Goal: Task Accomplishment & Management: Complete application form

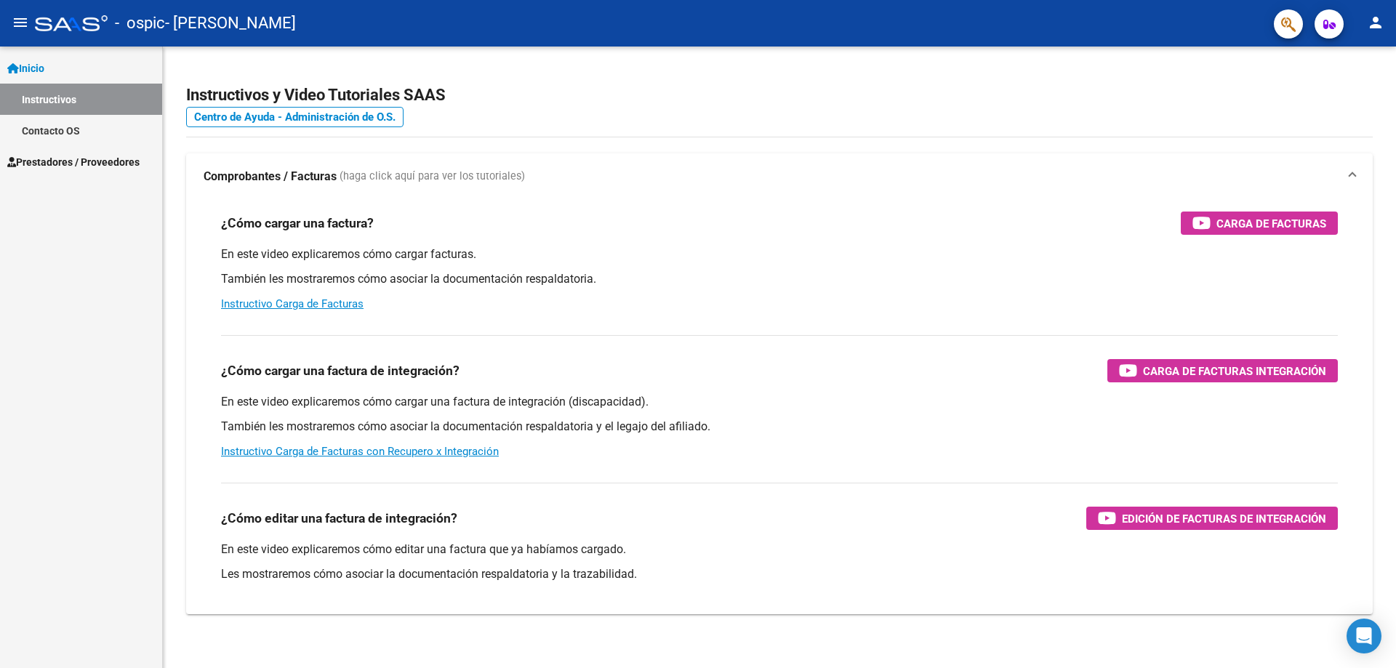
click at [76, 168] on span "Prestadores / Proveedores" at bounding box center [73, 162] width 132 height 16
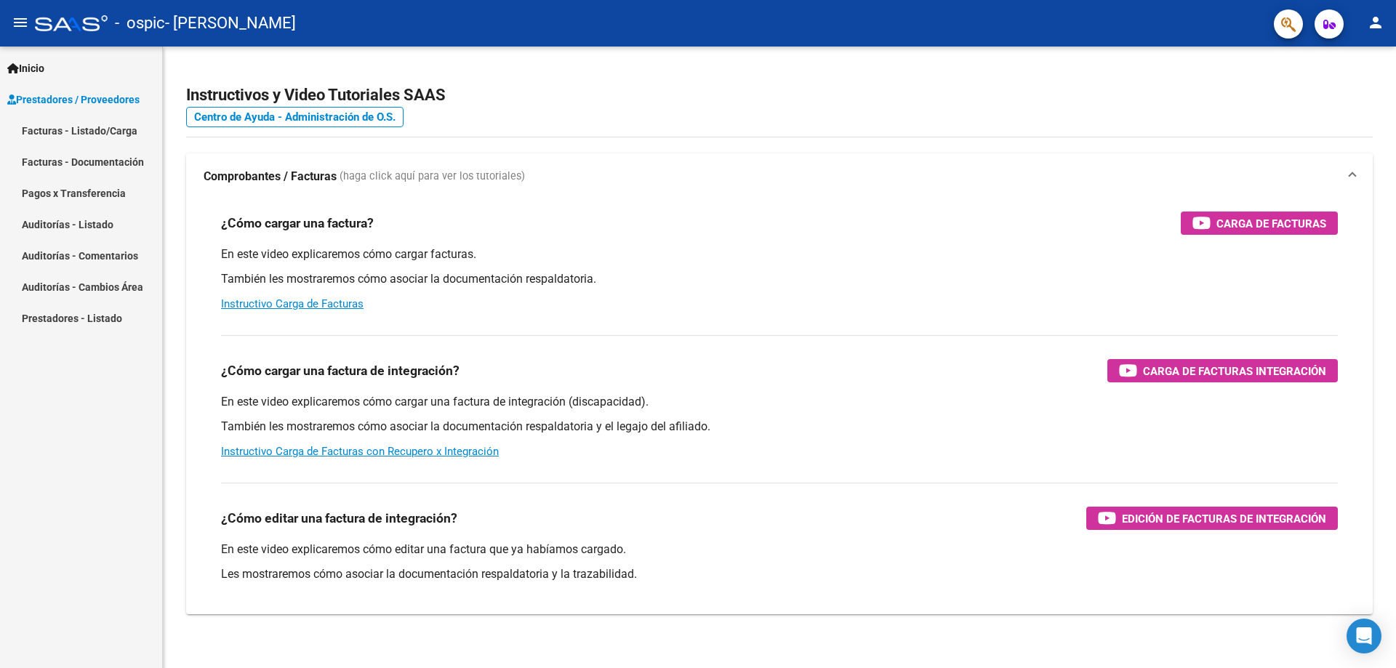
click at [89, 130] on link "Facturas - Listado/Carga" at bounding box center [81, 130] width 162 height 31
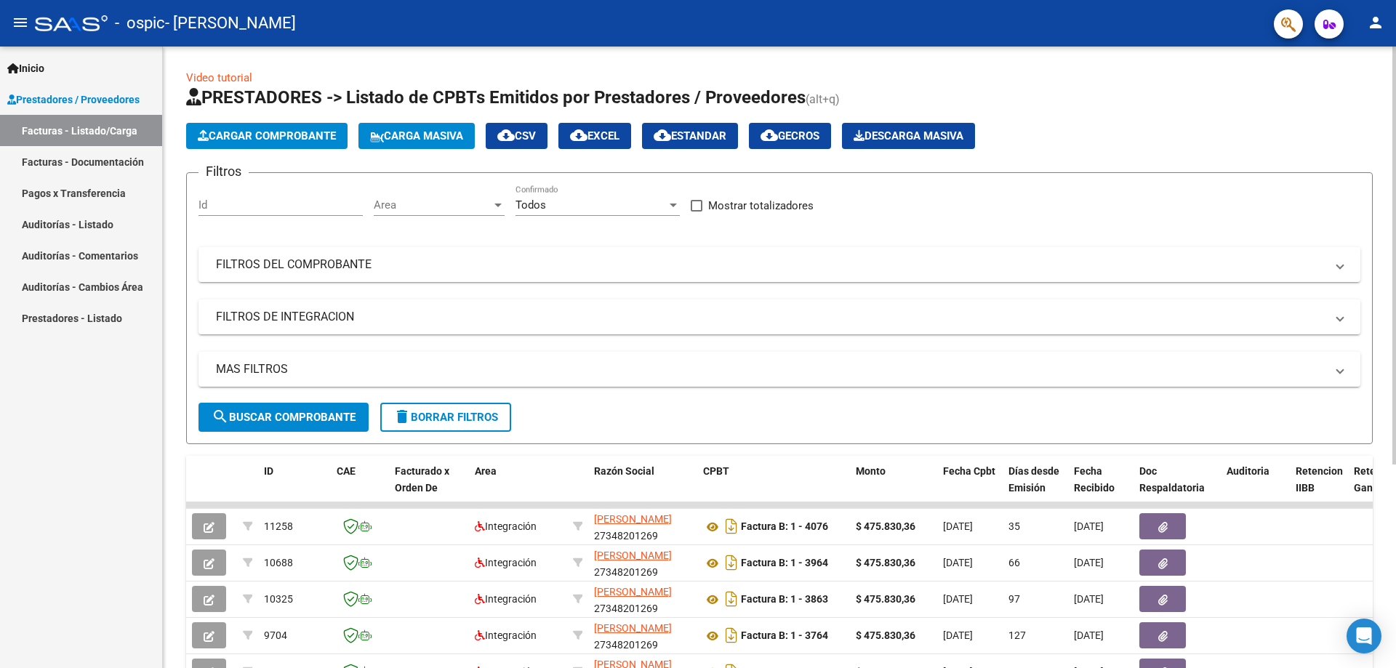
click at [302, 138] on span "Cargar Comprobante" at bounding box center [267, 135] width 138 height 13
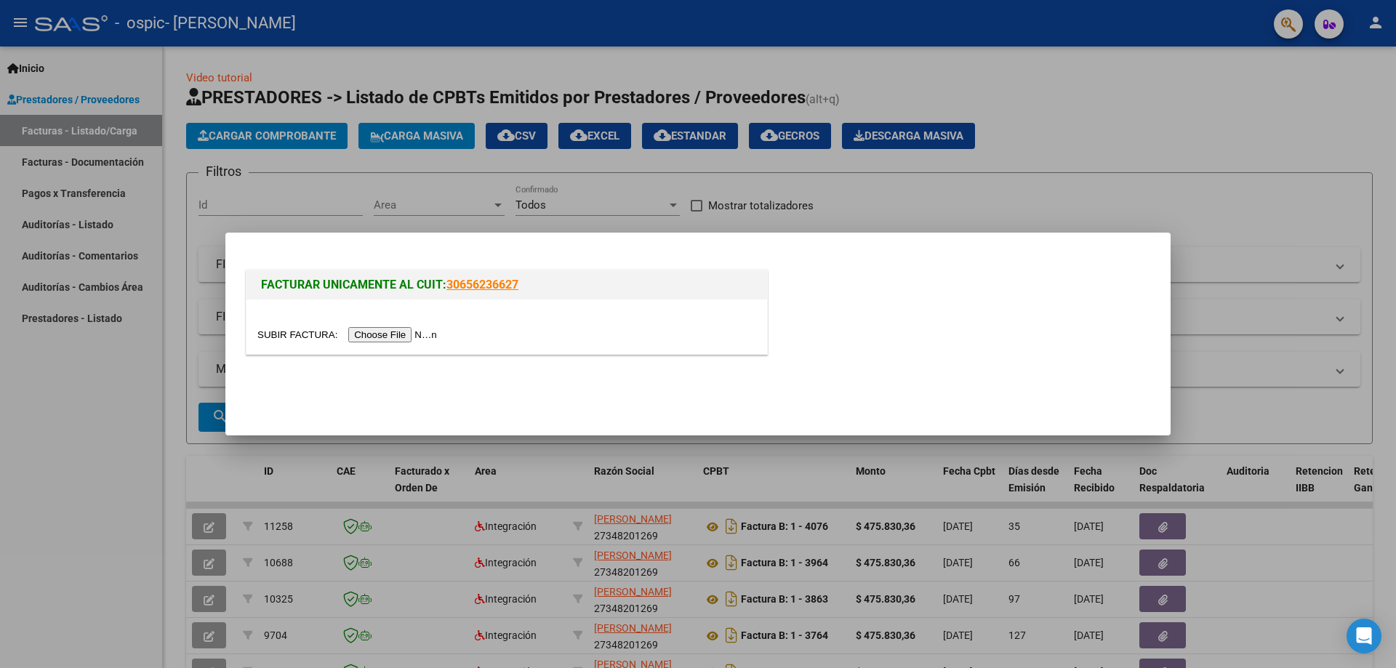
click at [393, 336] on input "file" at bounding box center [349, 334] width 184 height 15
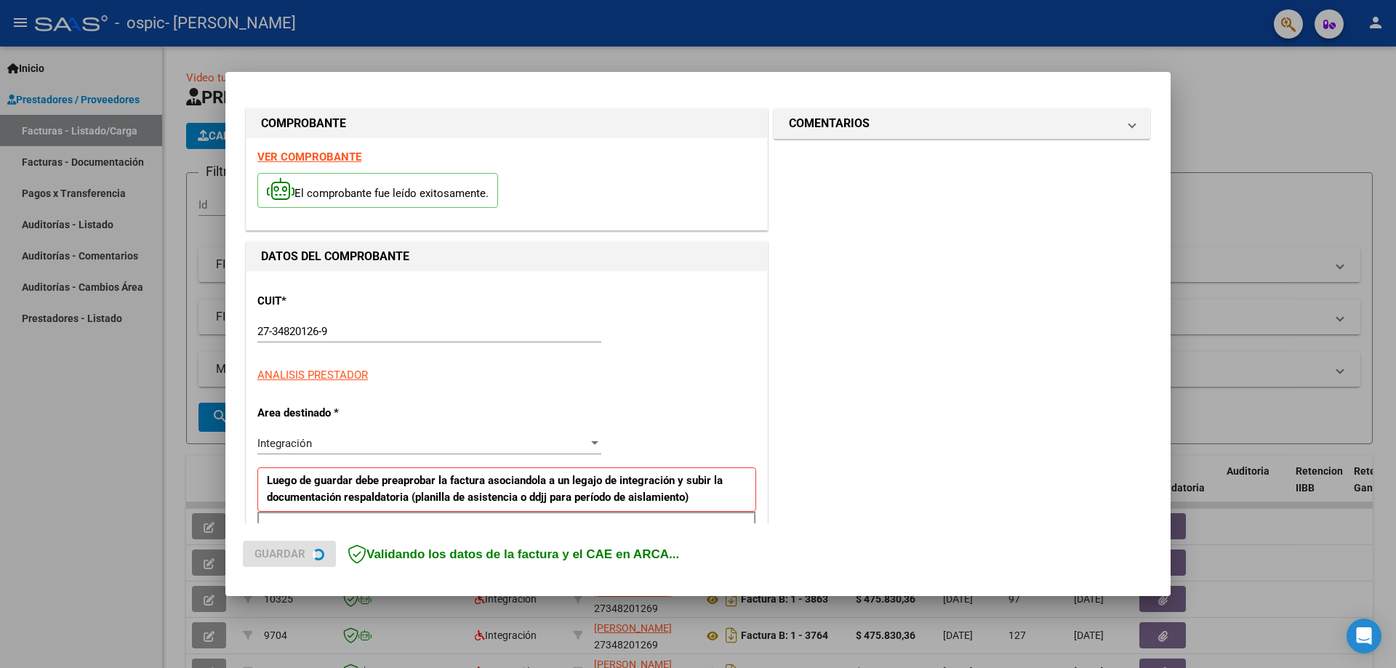
scroll to position [262, 0]
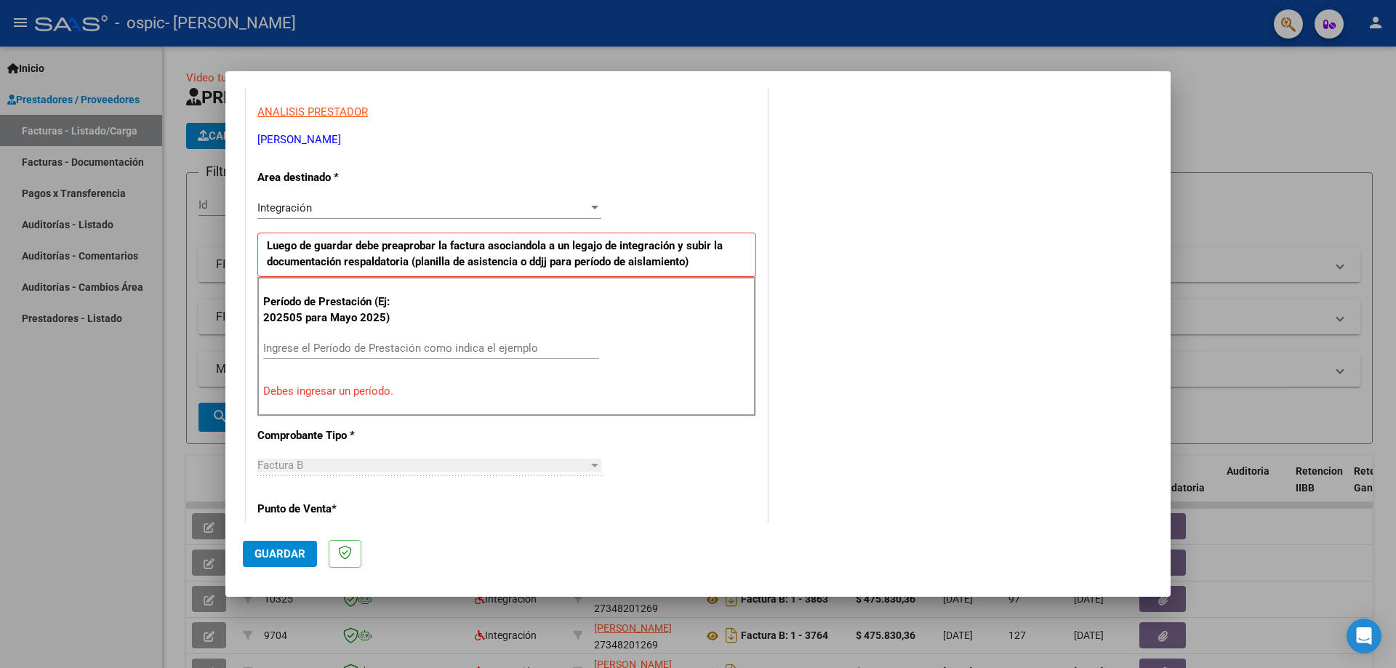
click at [437, 206] on div "Integración" at bounding box center [422, 207] width 331 height 13
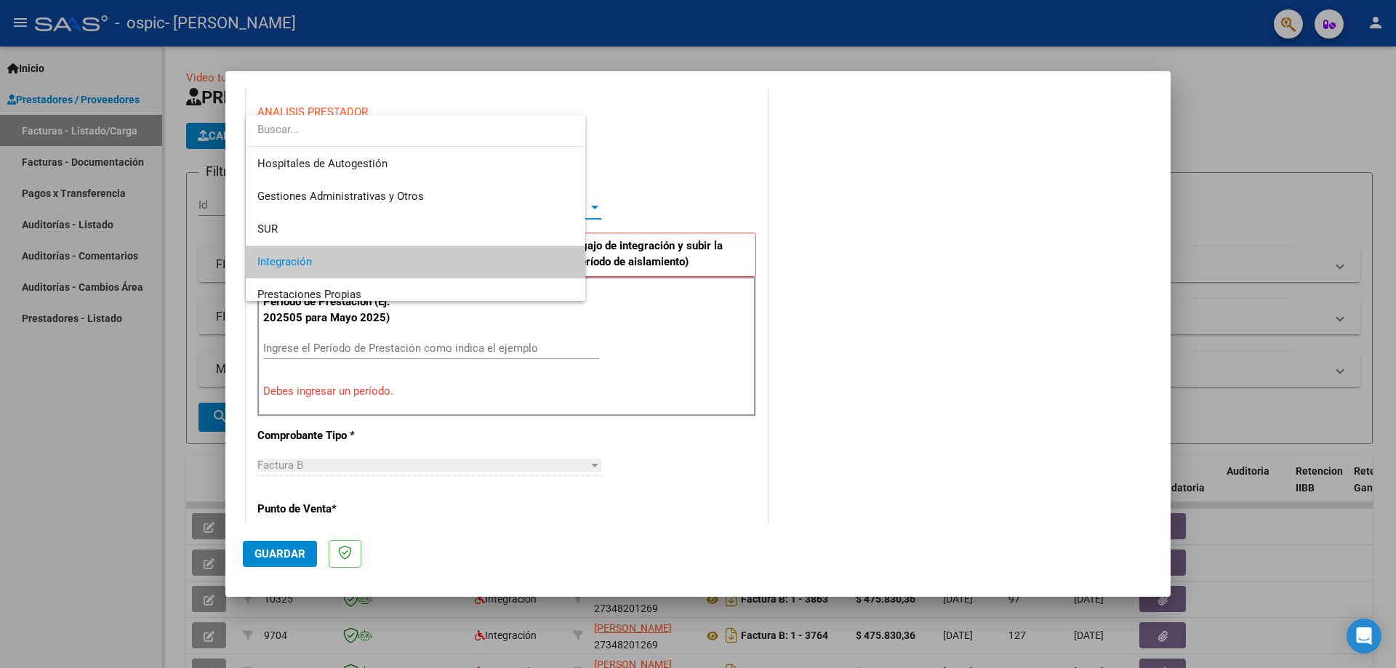
scroll to position [55, 0]
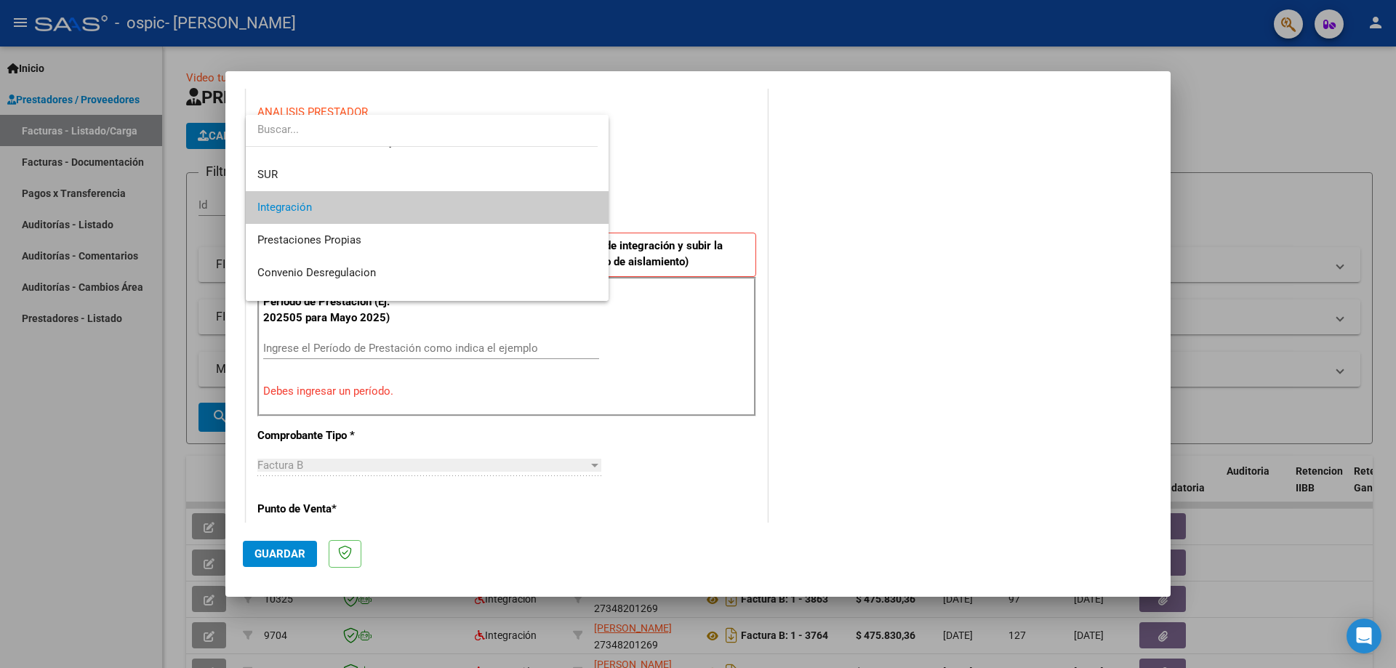
click at [437, 206] on span "Integración" at bounding box center [427, 207] width 340 height 33
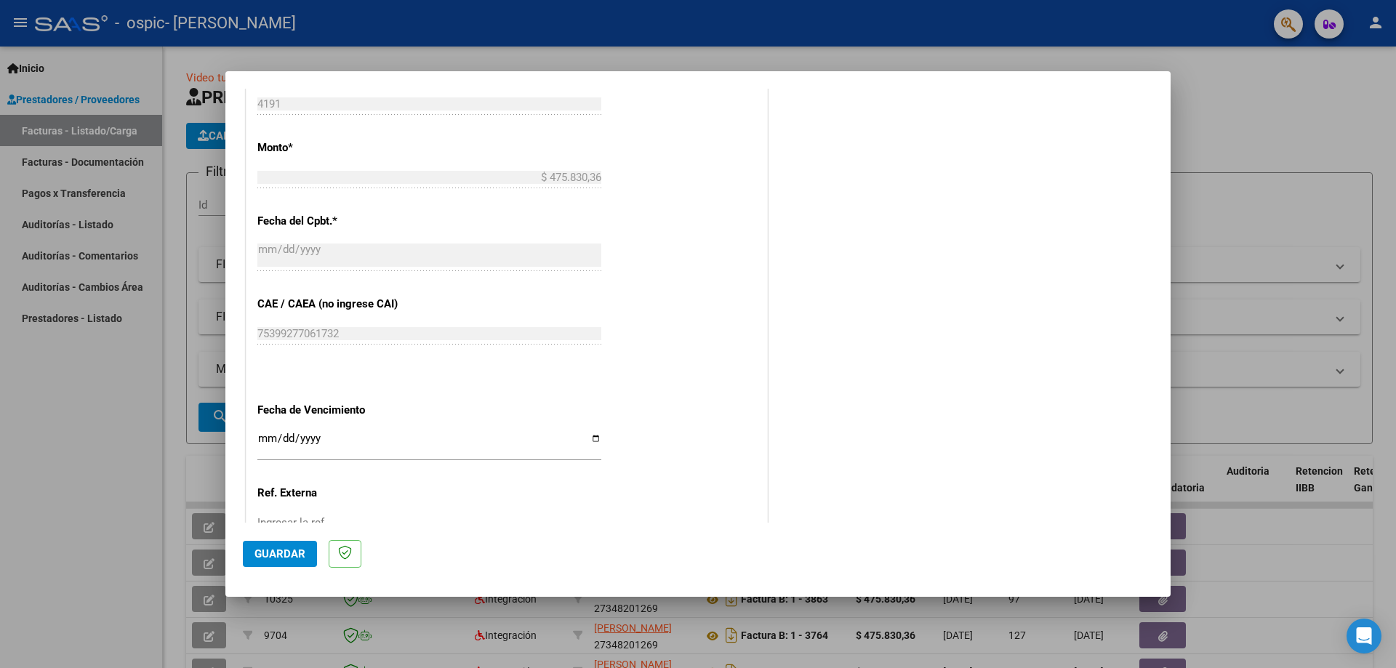
scroll to position [844, 0]
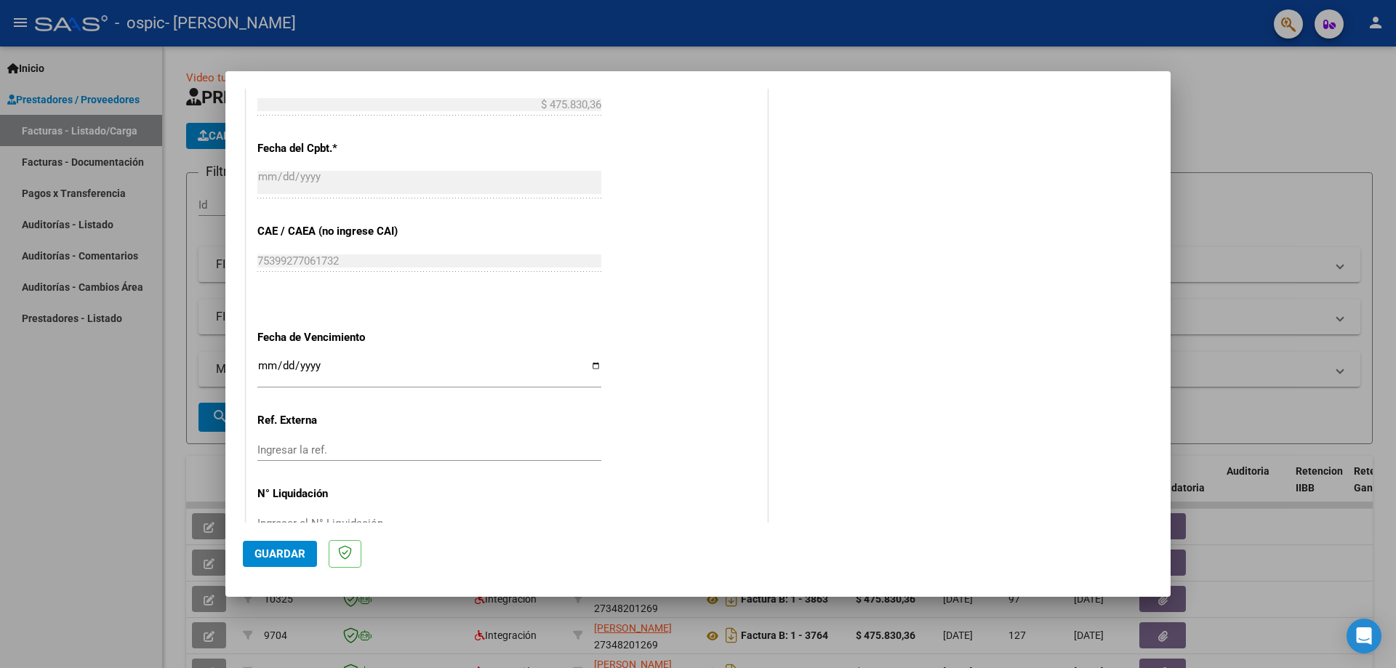
click at [592, 364] on input "Ingresar la fecha" at bounding box center [429, 371] width 344 height 23
type input "[DATE]"
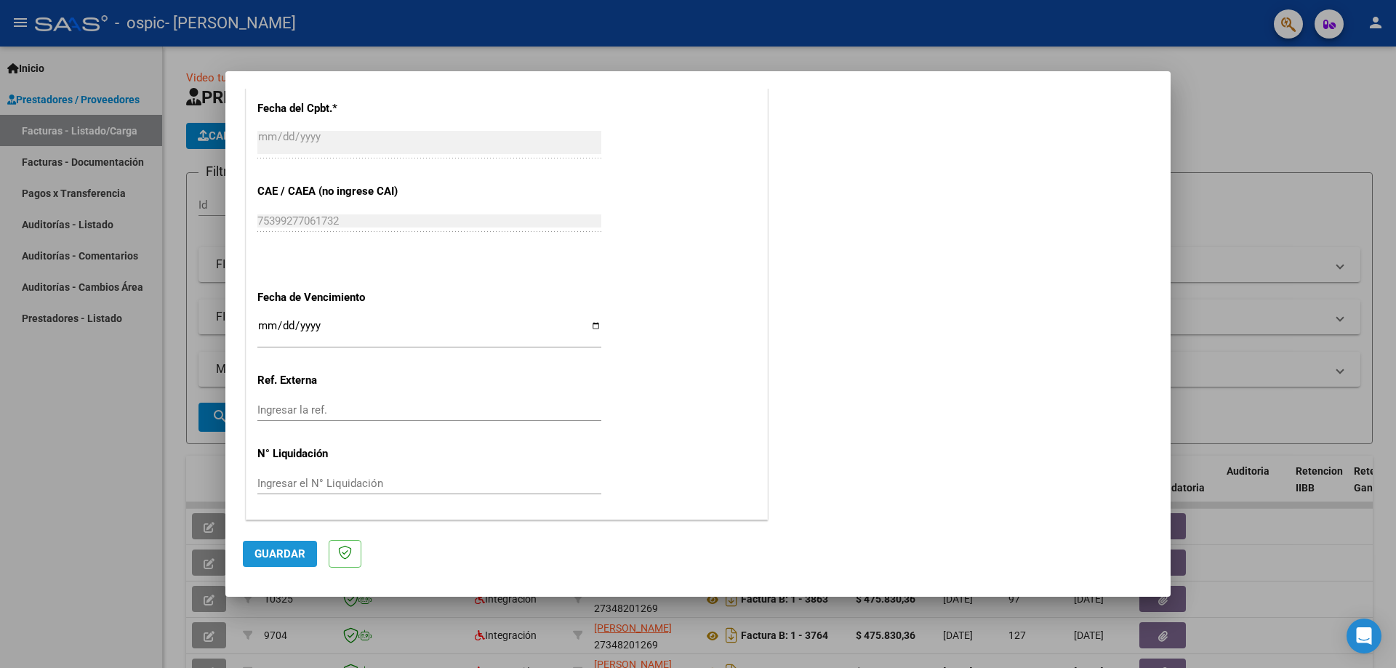
click at [295, 551] on span "Guardar" at bounding box center [280, 554] width 51 height 13
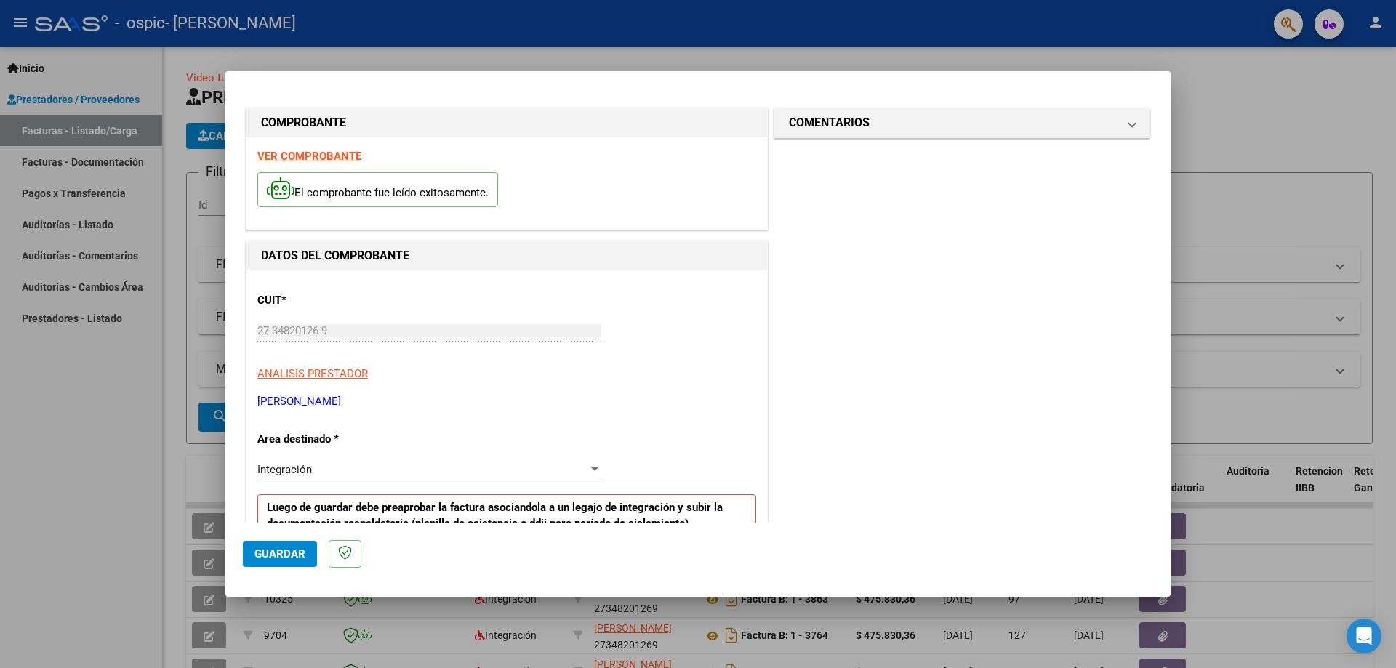
scroll to position [145, 0]
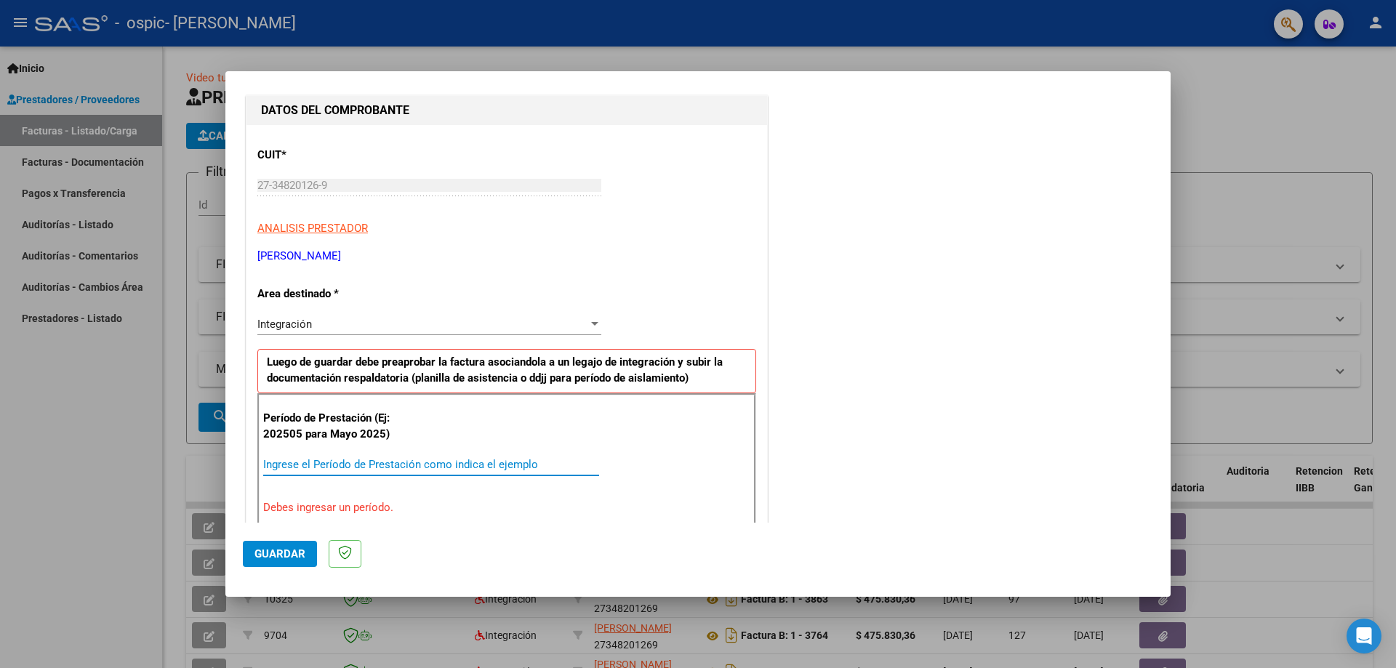
click at [351, 463] on input "Ingrese el Período de Prestación como indica el ejemplo" at bounding box center [431, 464] width 336 height 13
type input "202509"
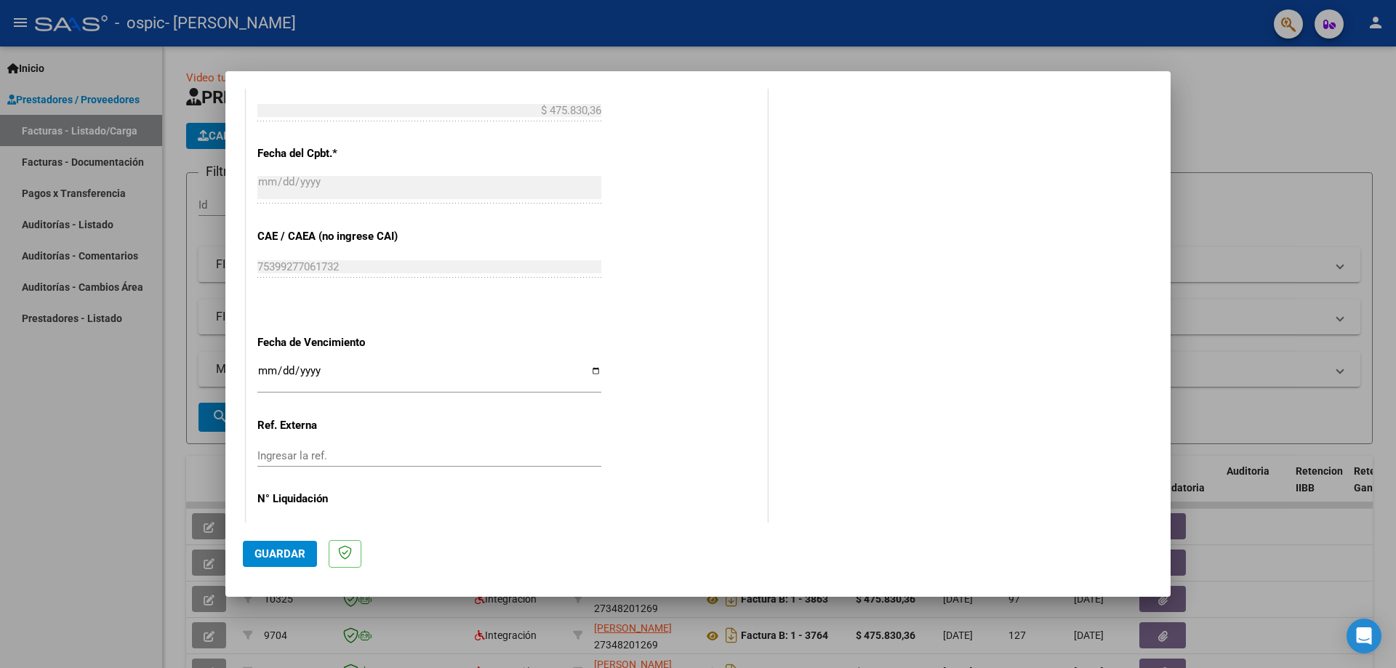
scroll to position [846, 0]
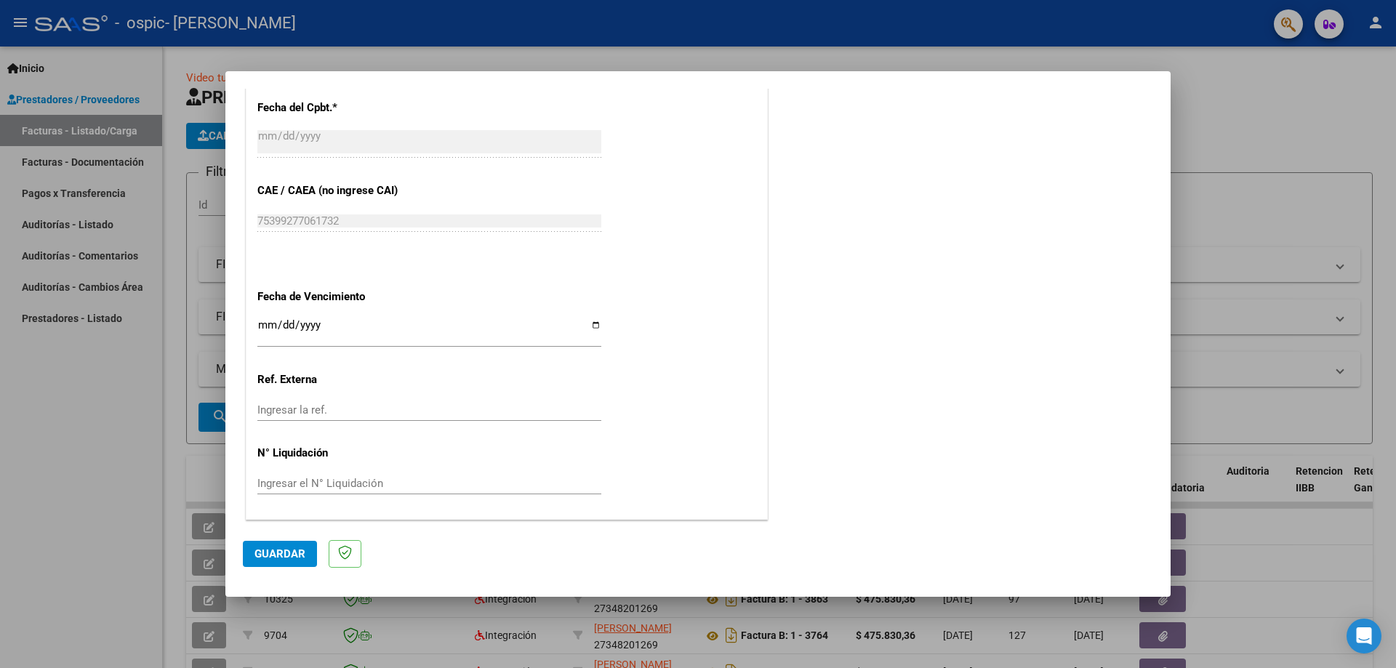
click at [297, 550] on span "Guardar" at bounding box center [280, 554] width 51 height 13
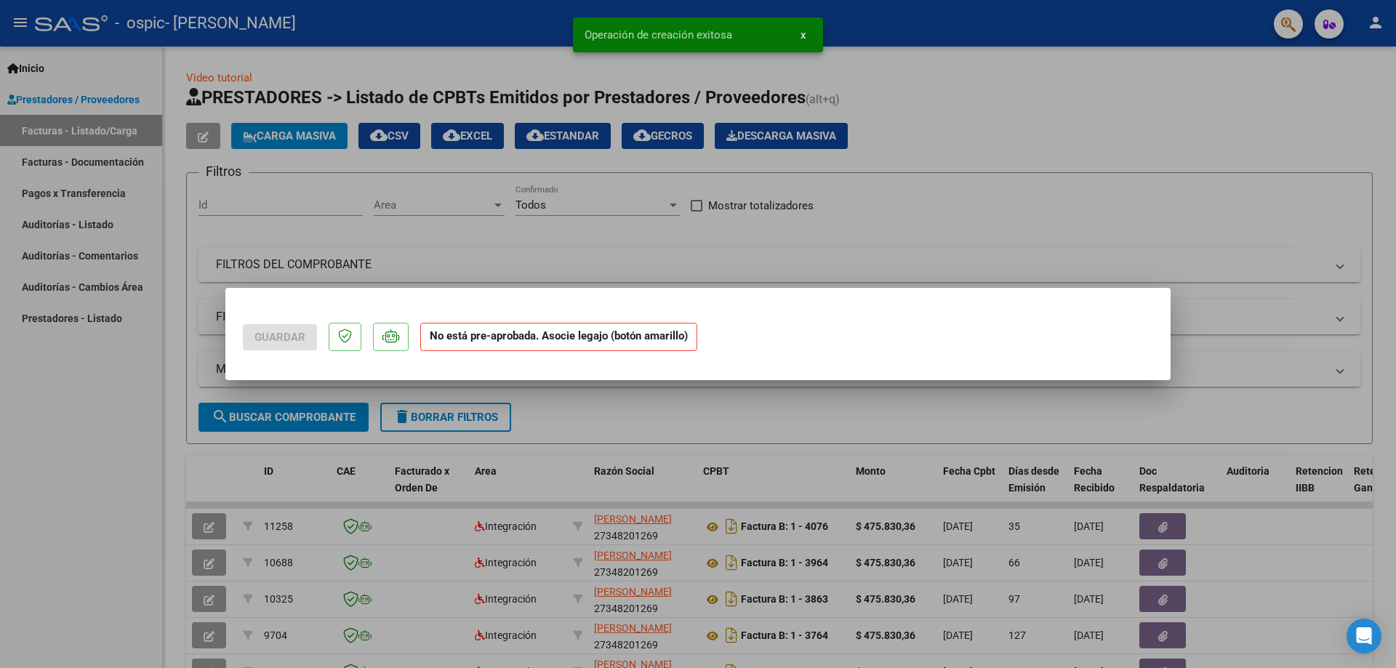
scroll to position [0, 0]
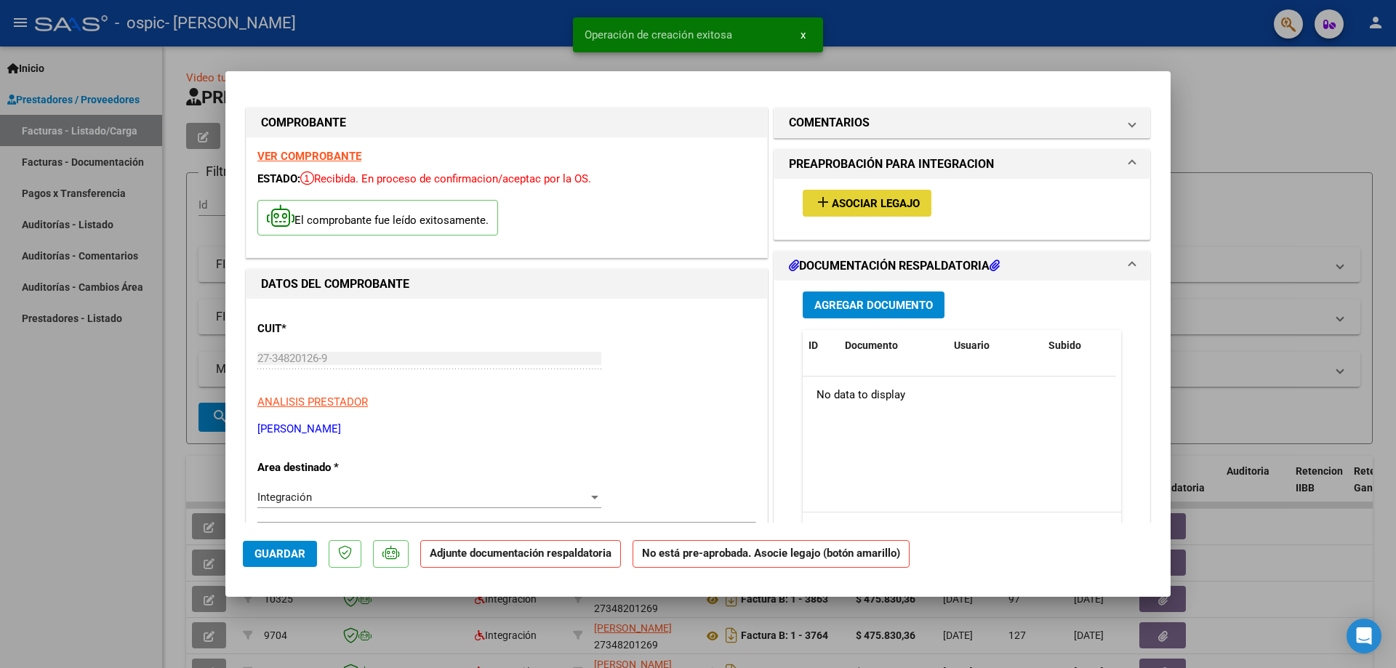
click at [832, 199] on span "Asociar Legajo" at bounding box center [876, 203] width 88 height 13
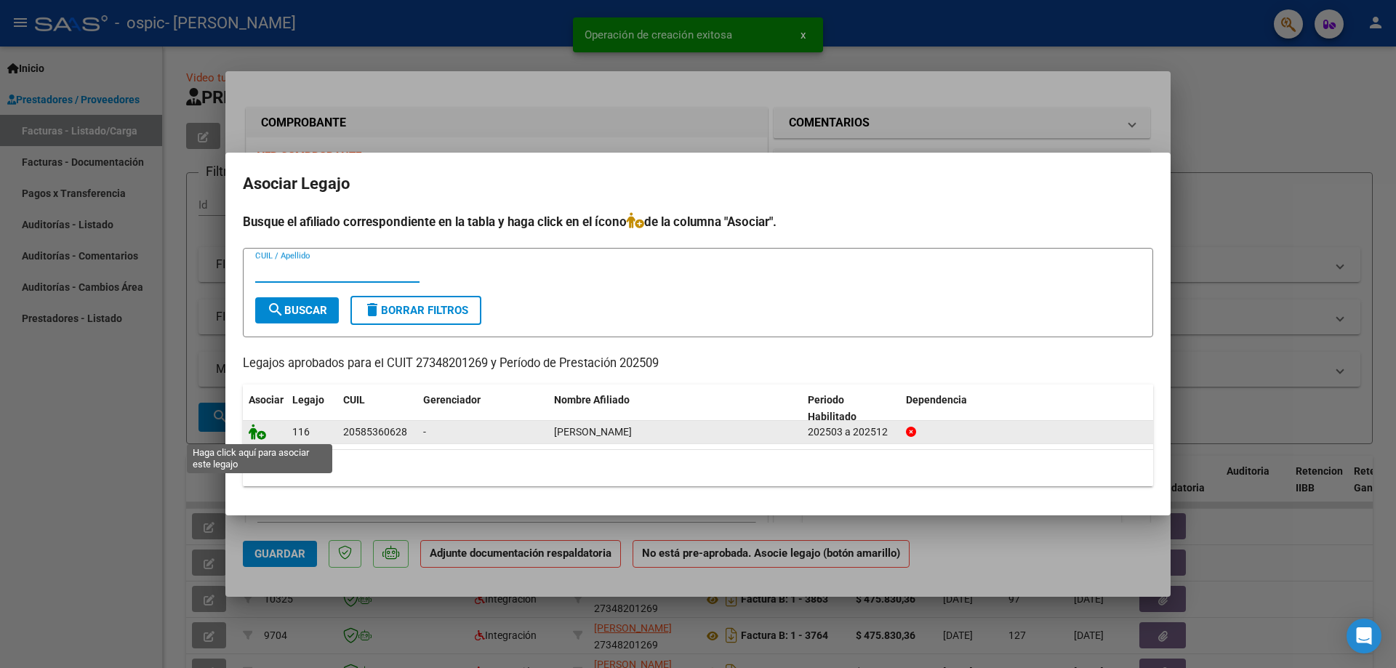
click at [255, 434] on icon at bounding box center [257, 432] width 17 height 16
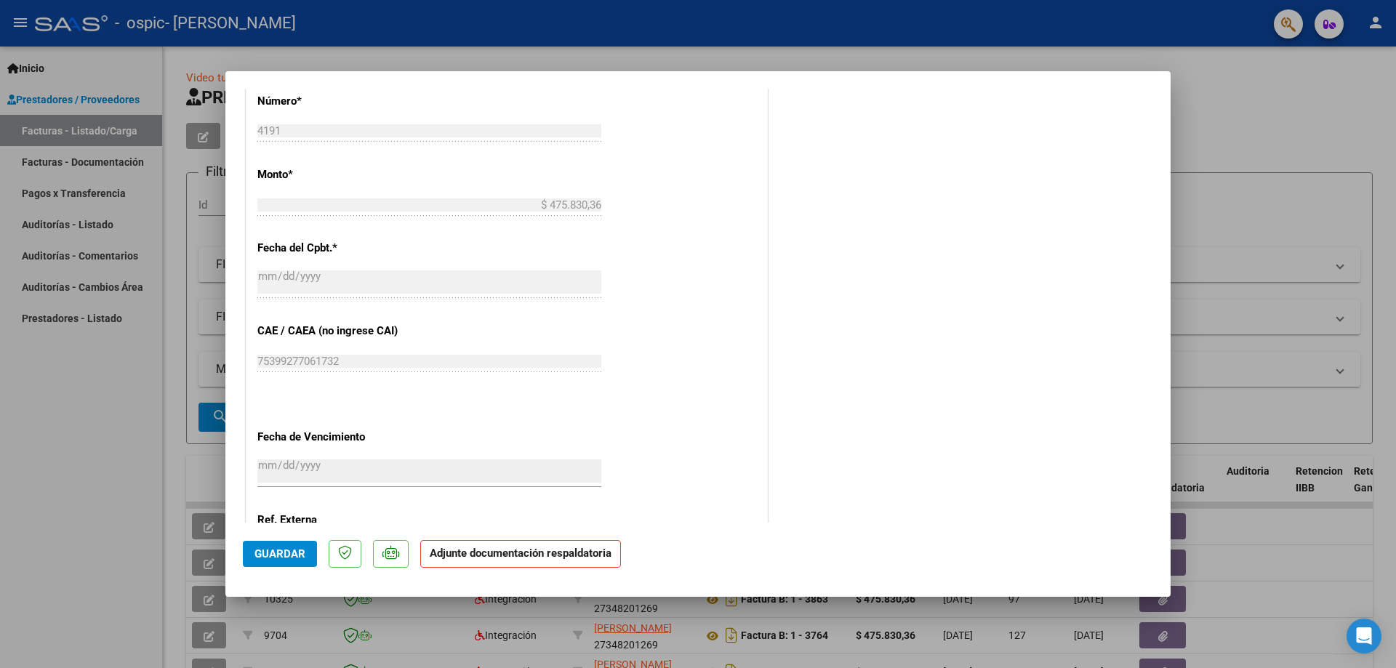
scroll to position [868, 0]
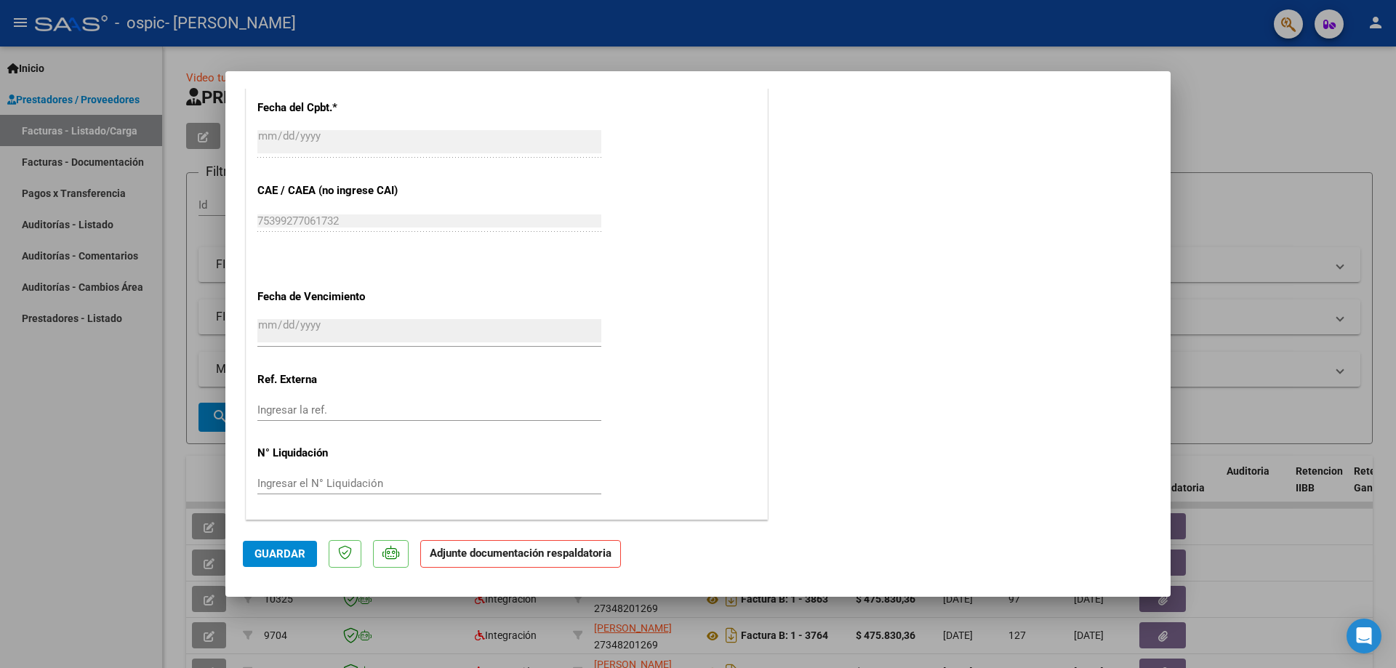
click at [289, 550] on span "Guardar" at bounding box center [280, 554] width 51 height 13
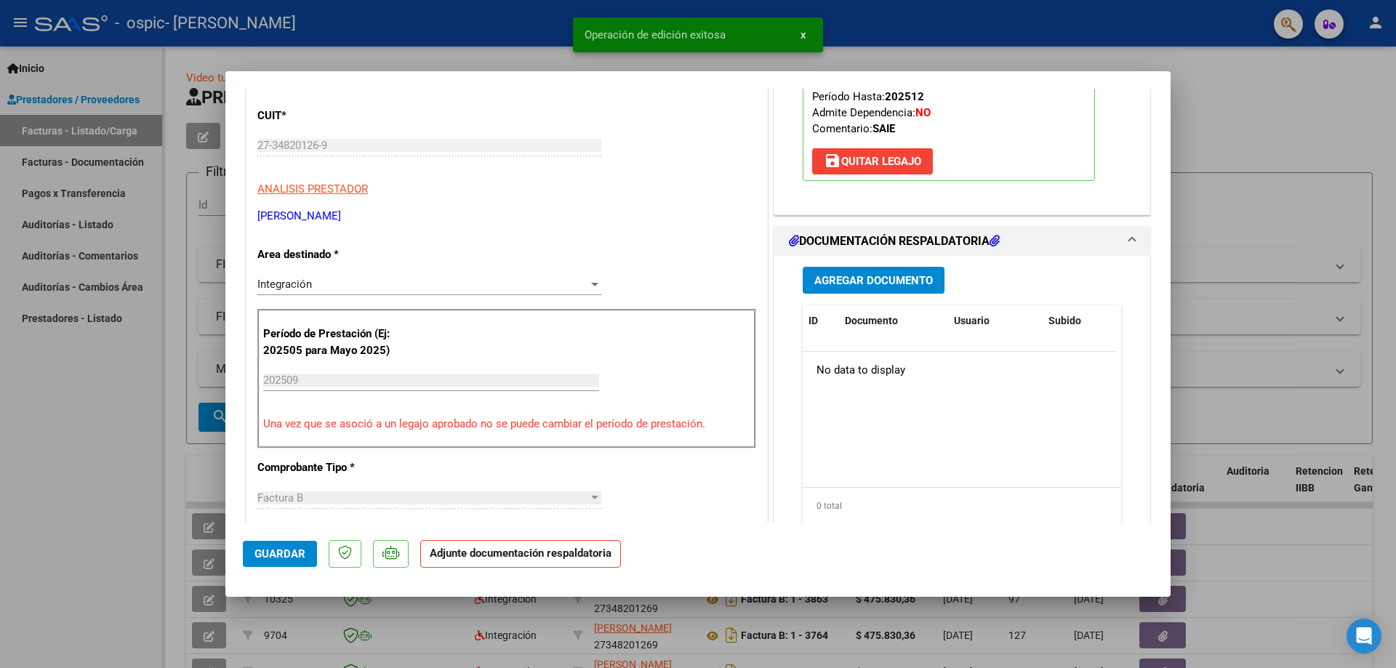
scroll to position [140, 0]
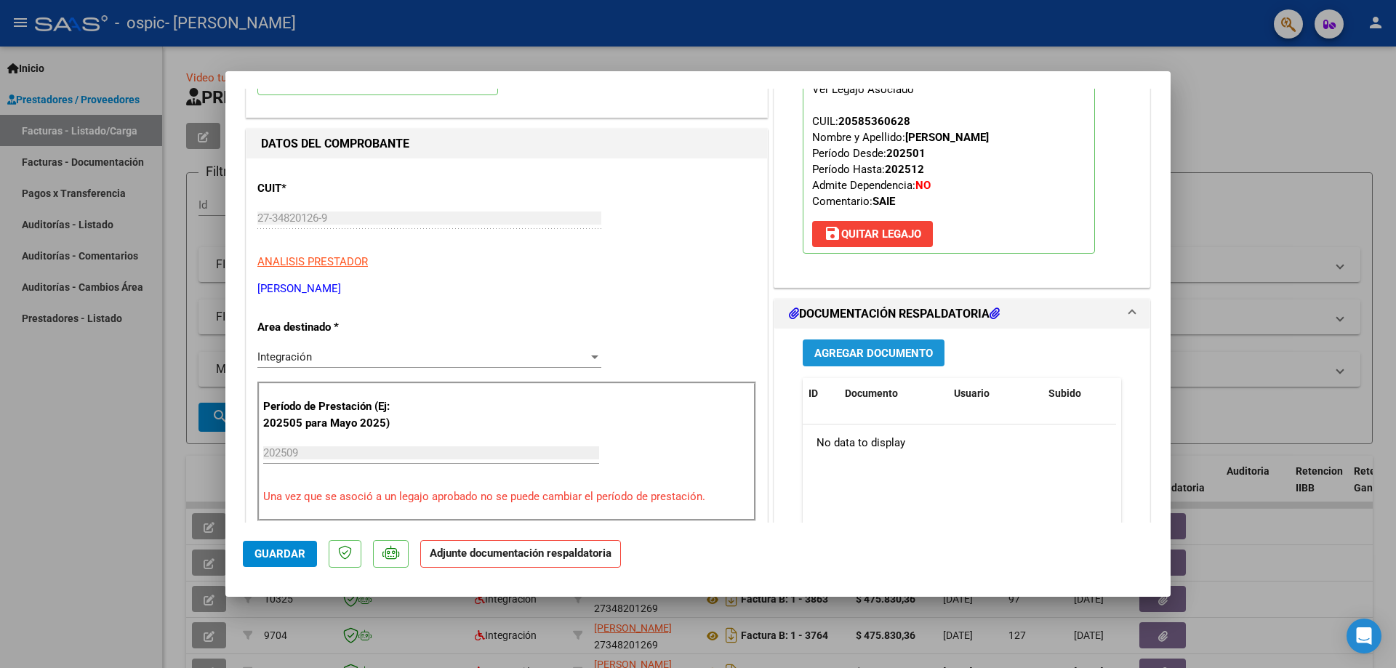
click at [879, 351] on span "Agregar Documento" at bounding box center [874, 353] width 119 height 13
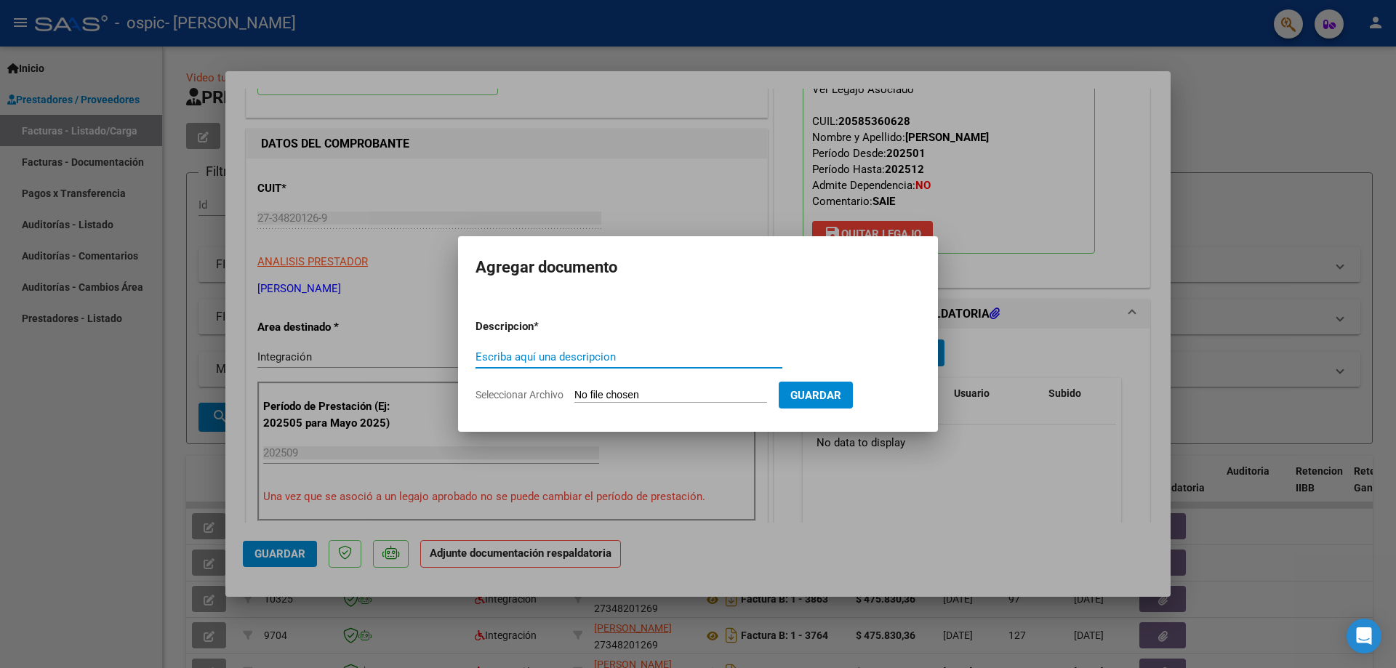
click at [642, 357] on input "Escriba aquí una descripcion" at bounding box center [629, 357] width 307 height 13
type input "asistencia"
click at [651, 389] on input "Seleccionar Archivo" at bounding box center [671, 396] width 193 height 14
type input "C:\fakepath\planilla septiembre [PERSON_NAME].pdf"
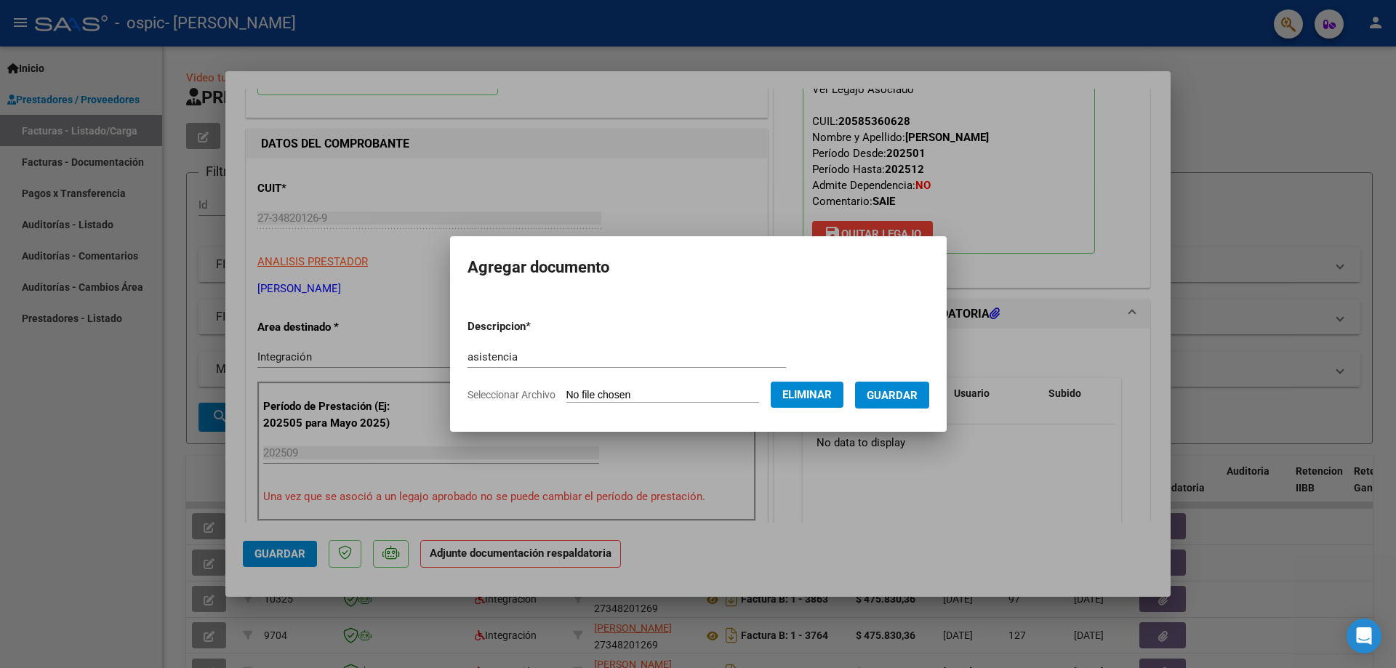
click at [898, 399] on span "Guardar" at bounding box center [892, 395] width 51 height 13
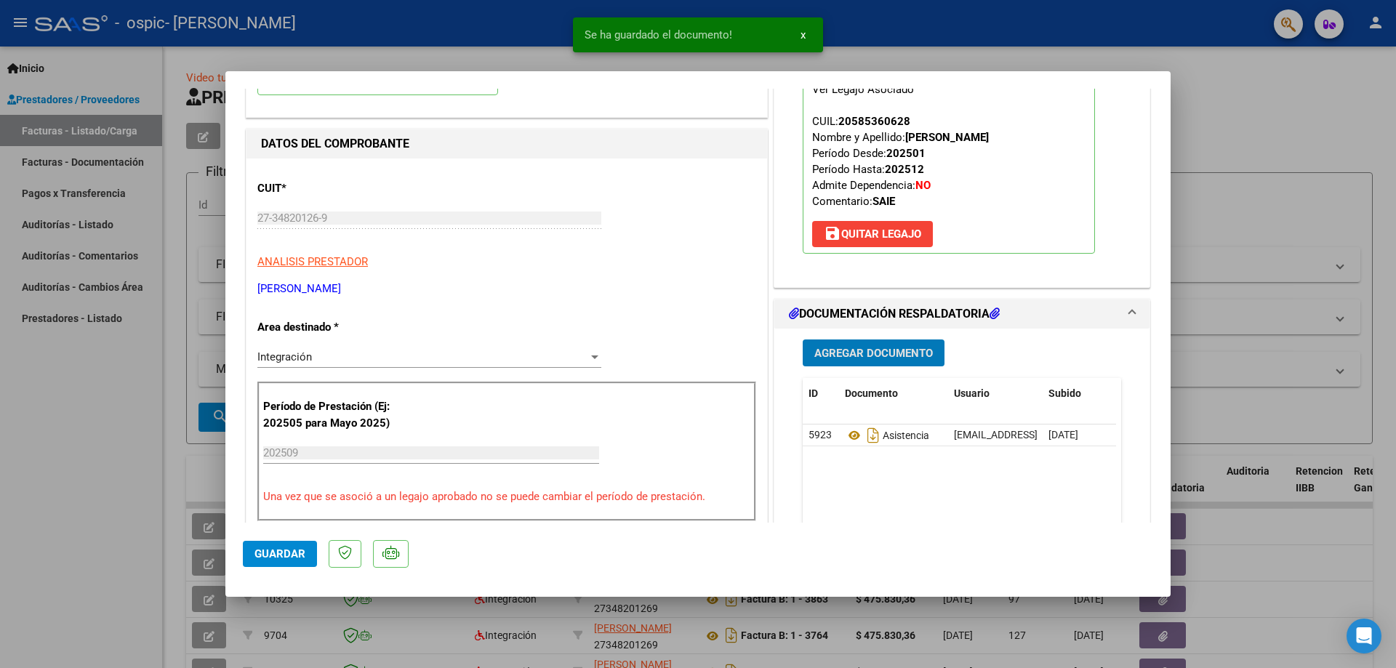
click at [289, 552] on span "Guardar" at bounding box center [280, 554] width 51 height 13
click at [36, 591] on div at bounding box center [698, 334] width 1396 height 668
type input "$ 0,00"
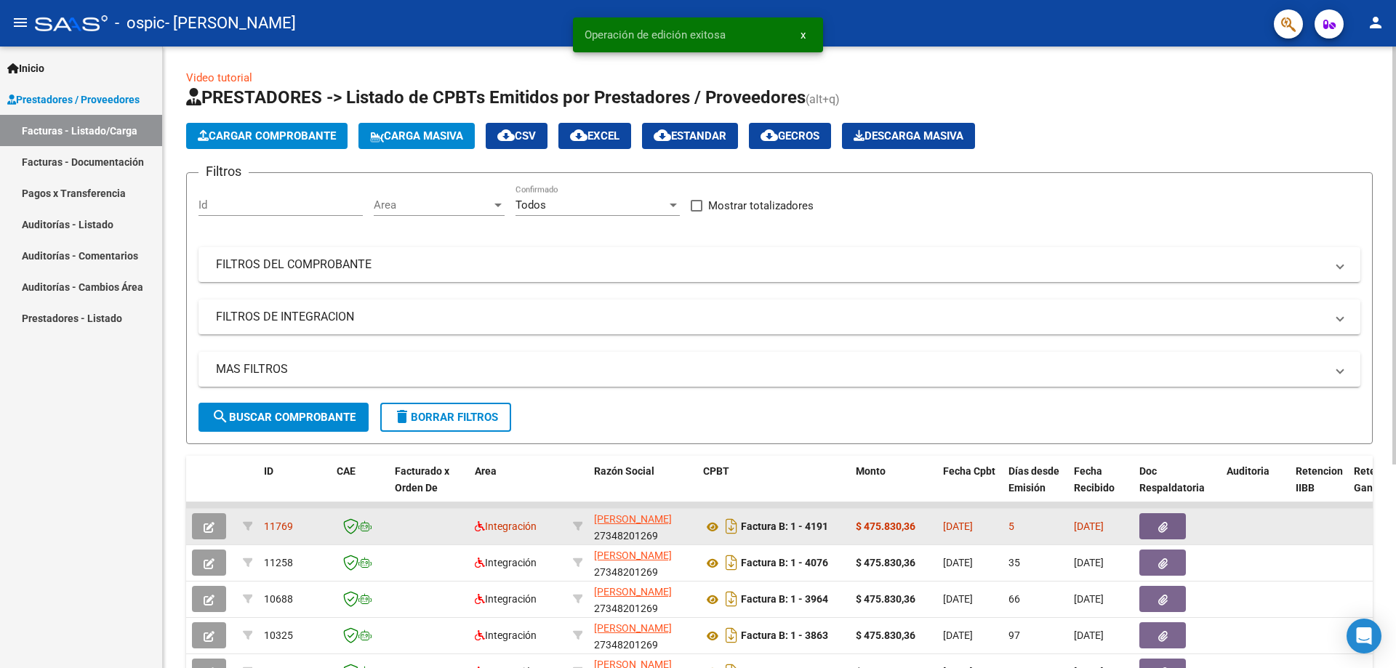
click at [1170, 528] on button "button" at bounding box center [1163, 526] width 47 height 26
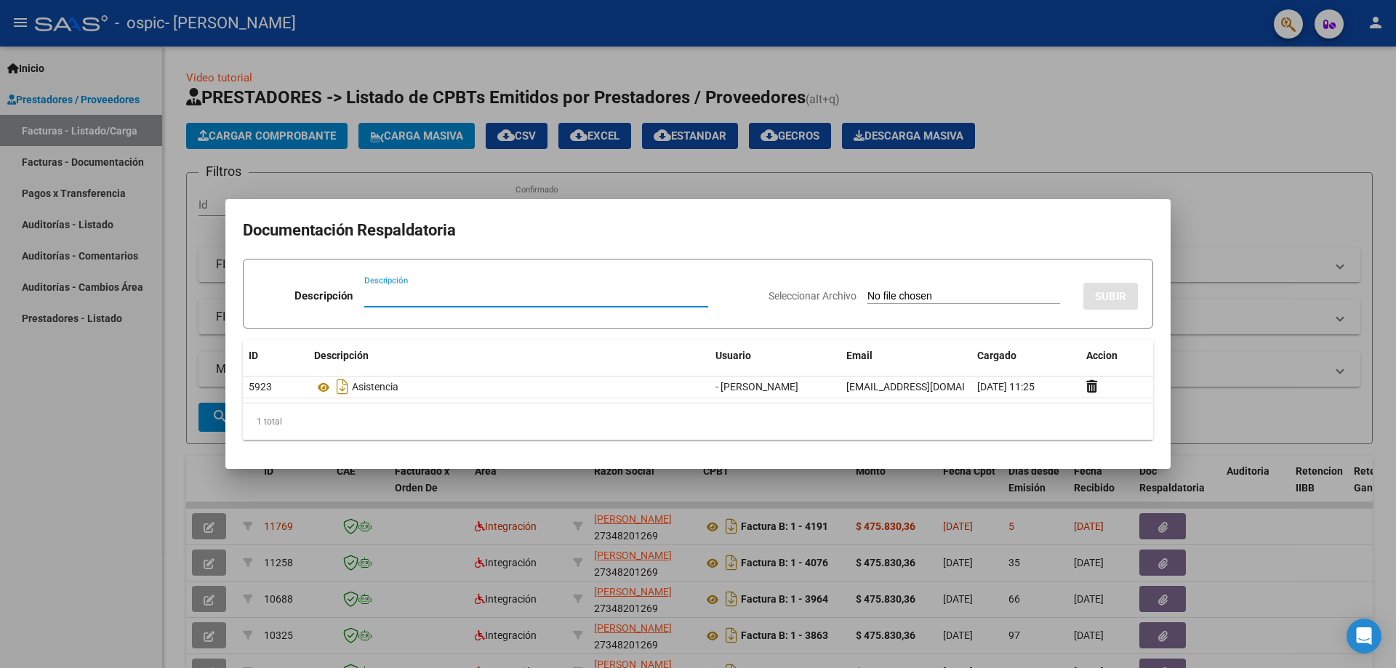
click at [84, 537] on div at bounding box center [698, 334] width 1396 height 668
